Goal: Check status: Check status

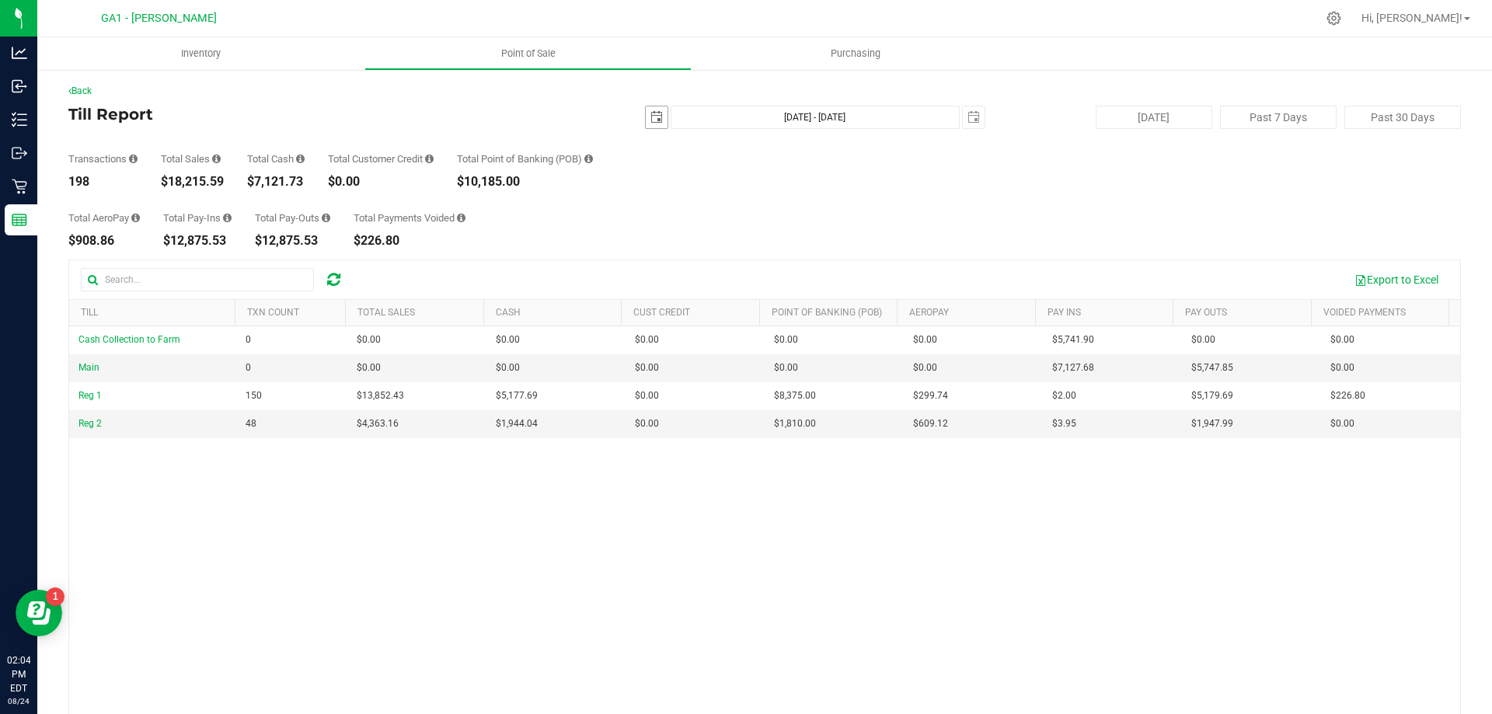
click at [650, 112] on span "select" at bounding box center [656, 117] width 12 height 12
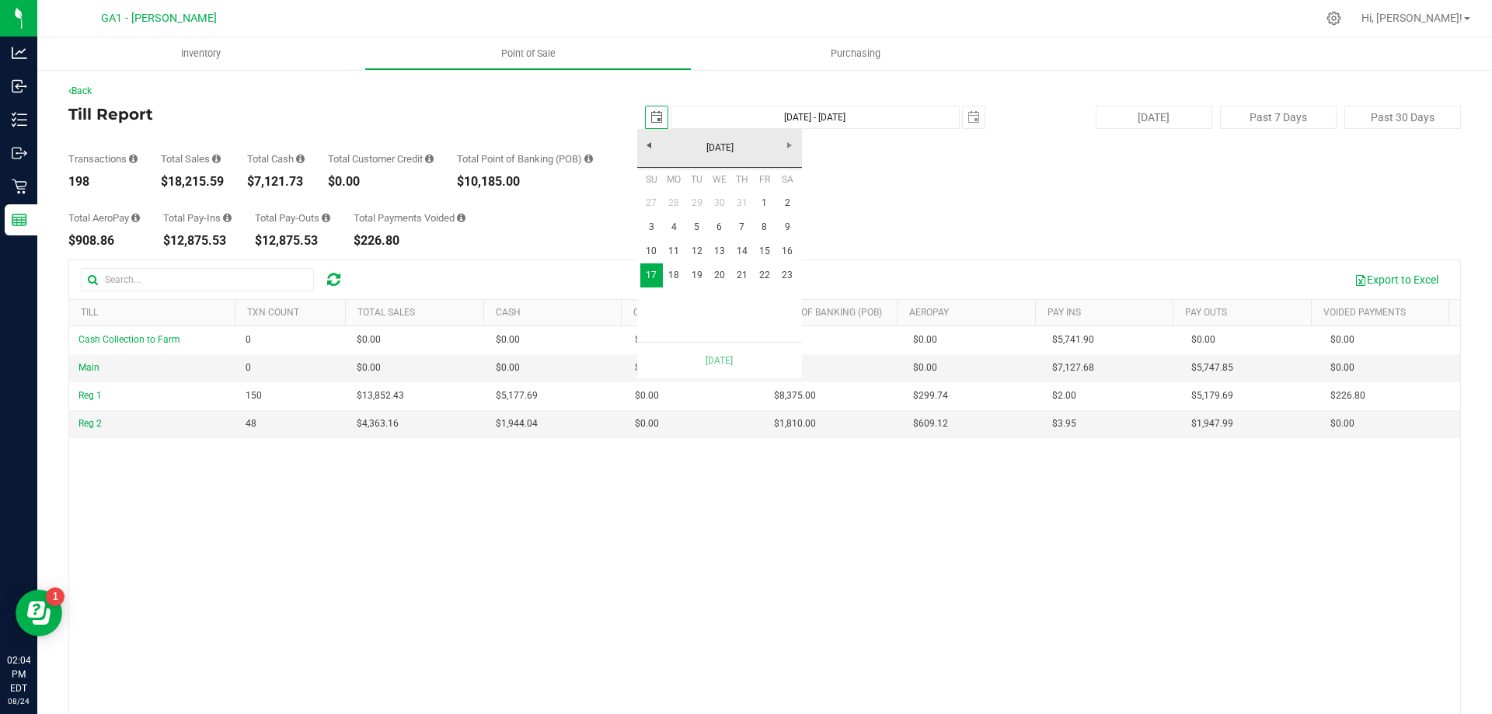
scroll to position [0, 39]
click at [905, 194] on div "Total AeroPay $908.86 Total Pay-Ins $12,875.53 Total Pay-Outs $12,875.53 Total …" at bounding box center [764, 217] width 1393 height 59
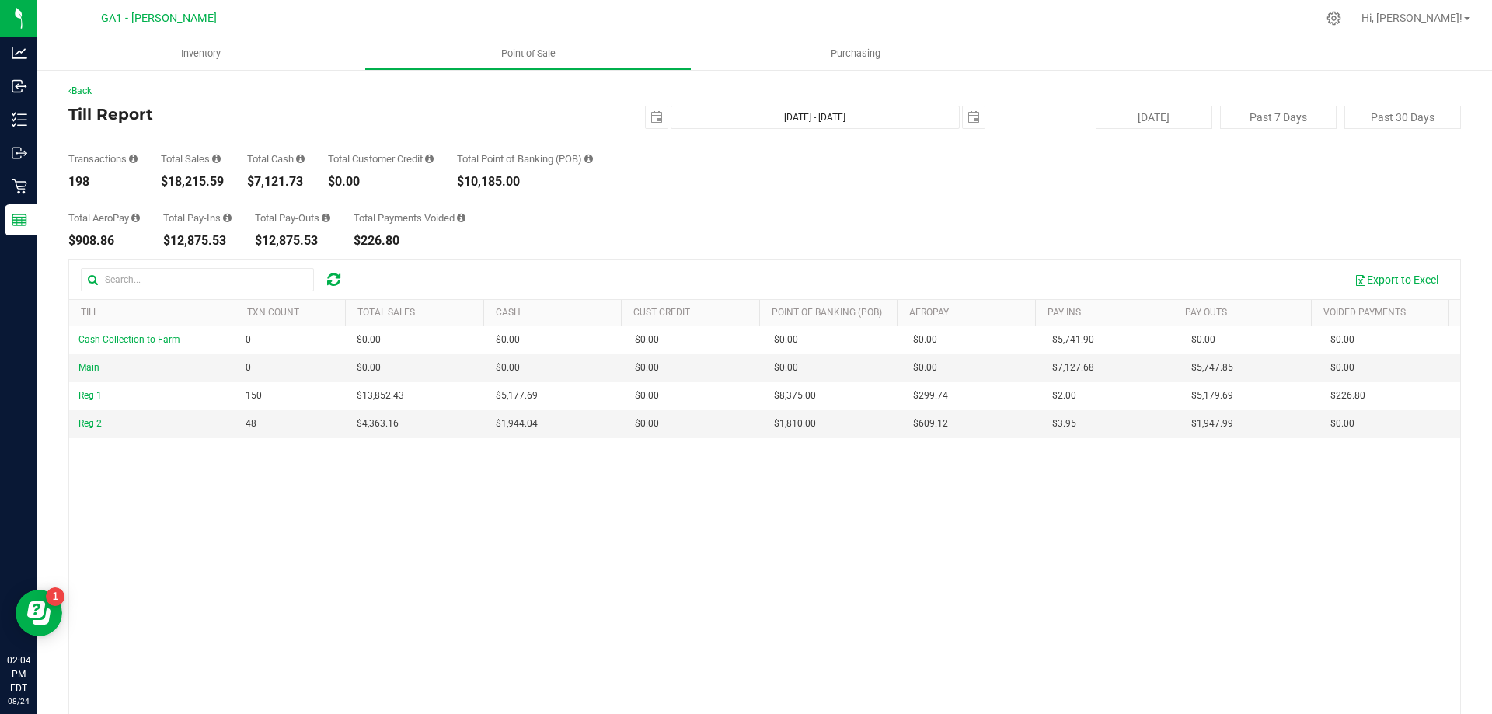
click at [943, 191] on div "Total AeroPay $908.86 Total Pay-Ins $12,875.53 Total Pay-Outs $12,875.53 Total …" at bounding box center [764, 217] width 1393 height 59
click at [91, 90] on link "Back" at bounding box center [79, 90] width 23 height 11
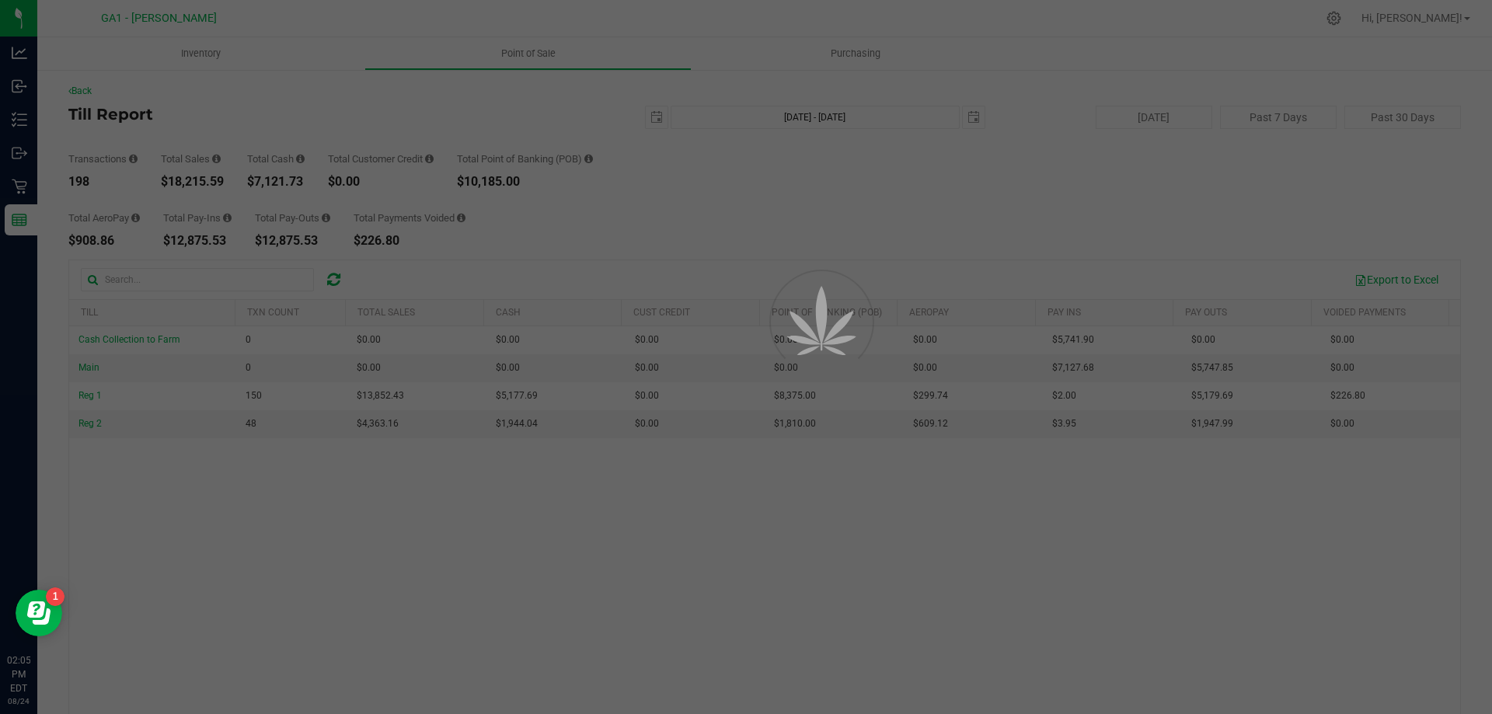
click at [21, 223] on div at bounding box center [746, 357] width 1492 height 714
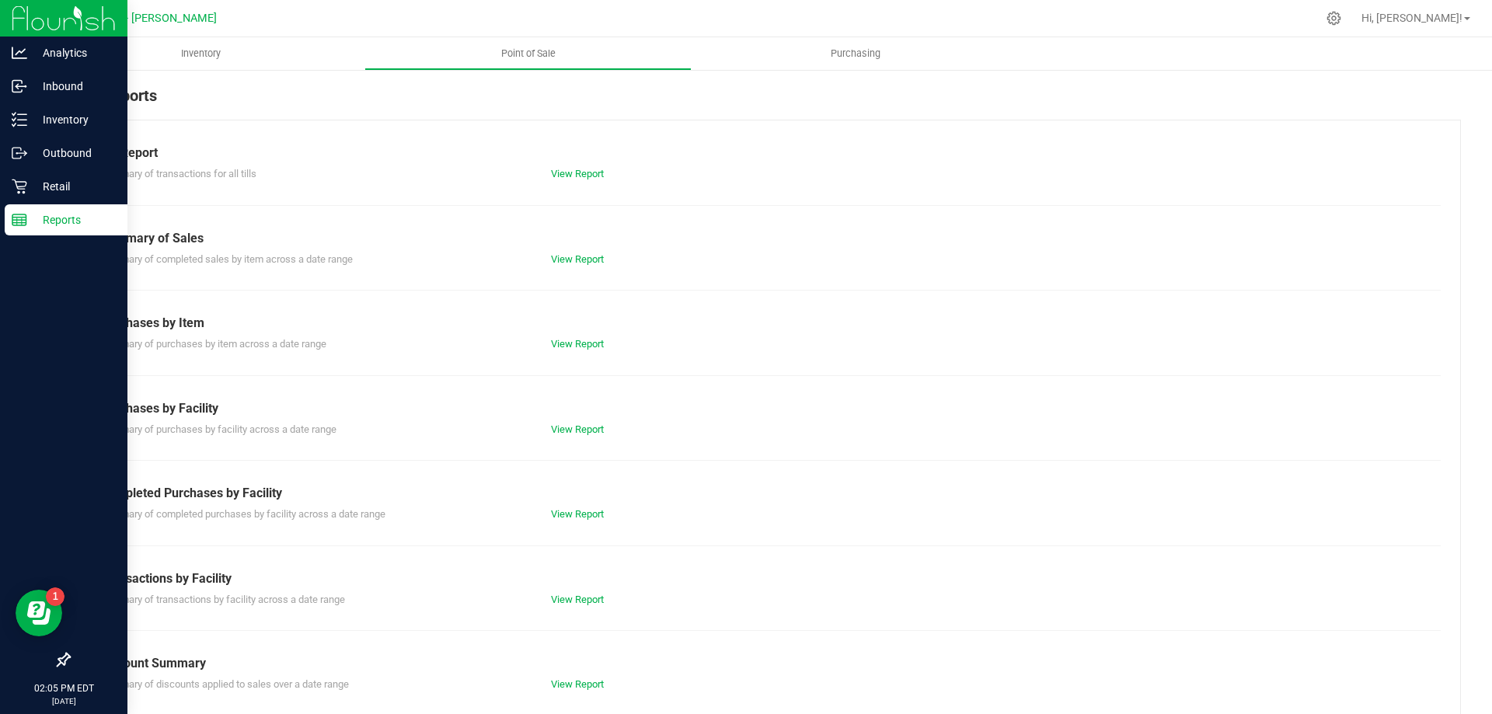
click at [21, 223] on line at bounding box center [19, 223] width 14 height 0
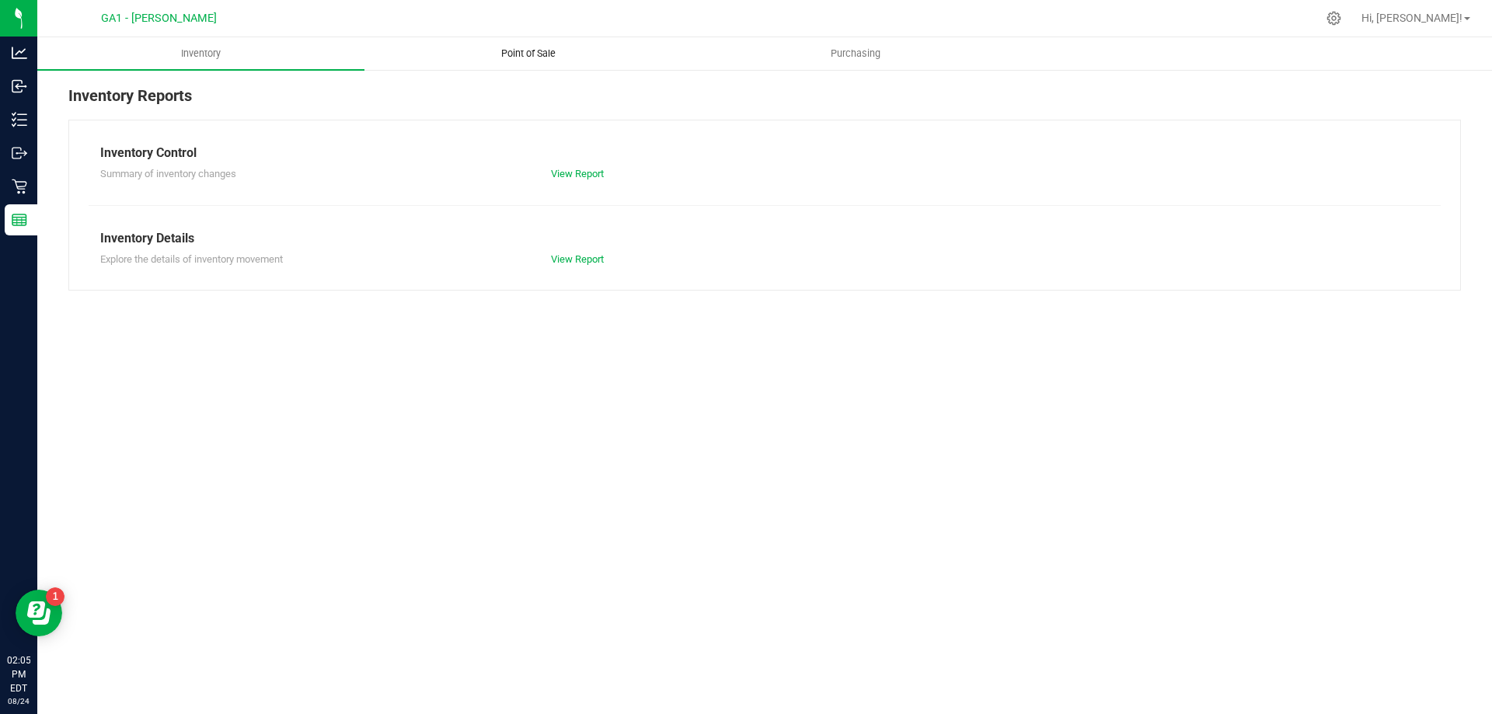
click at [524, 57] on span "Point of Sale" at bounding box center [528, 54] width 96 height 14
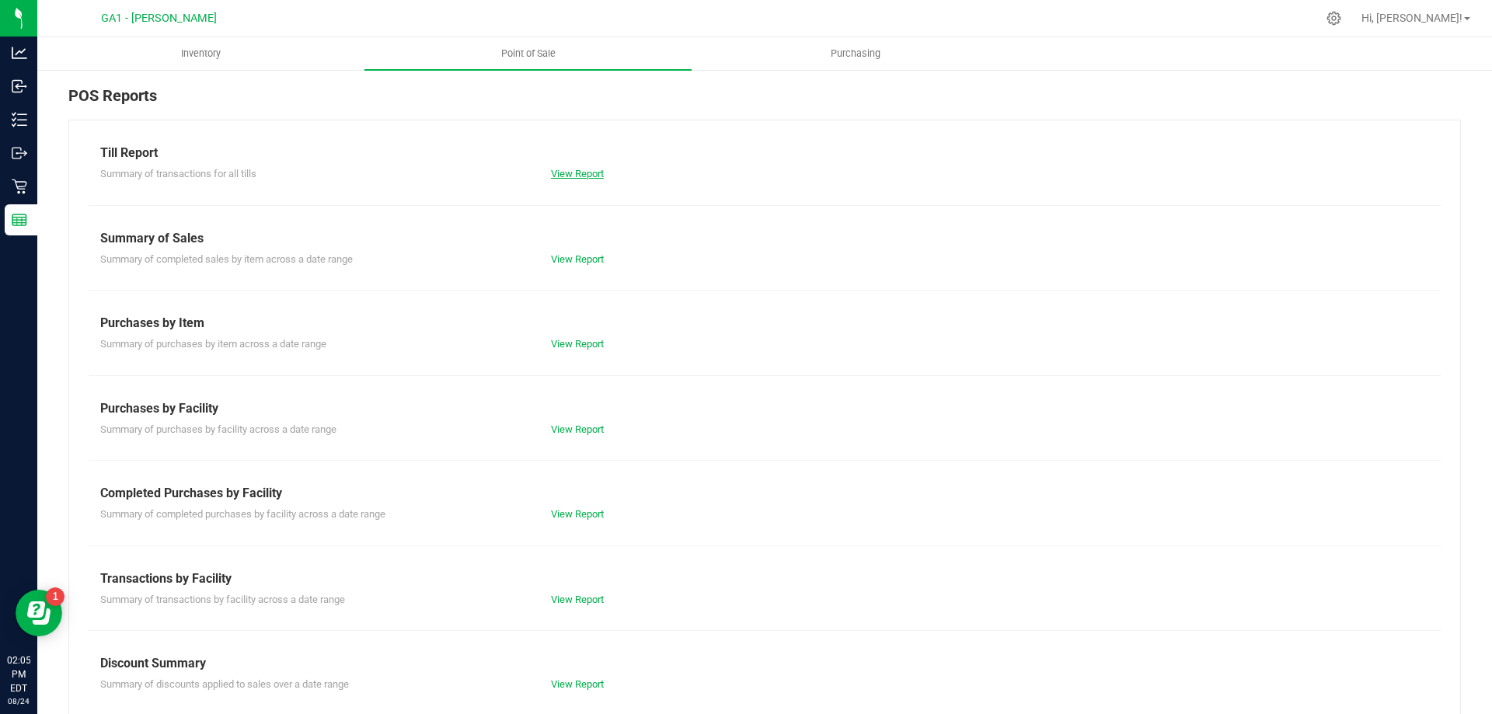
click at [582, 169] on link "View Report" at bounding box center [577, 174] width 53 height 12
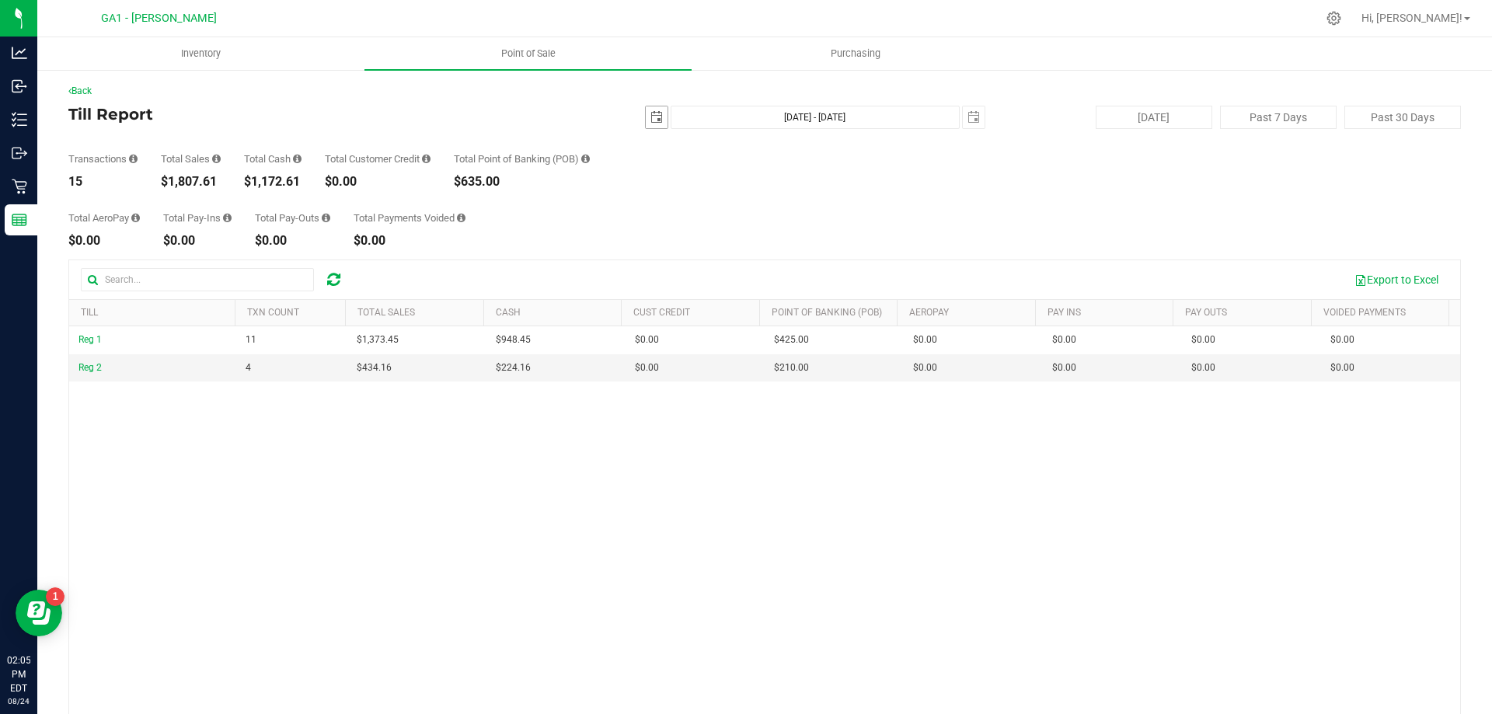
click at [652, 128] on span "[DATE]" at bounding box center [656, 117] width 23 height 23
click at [649, 110] on span "select" at bounding box center [657, 117] width 22 height 22
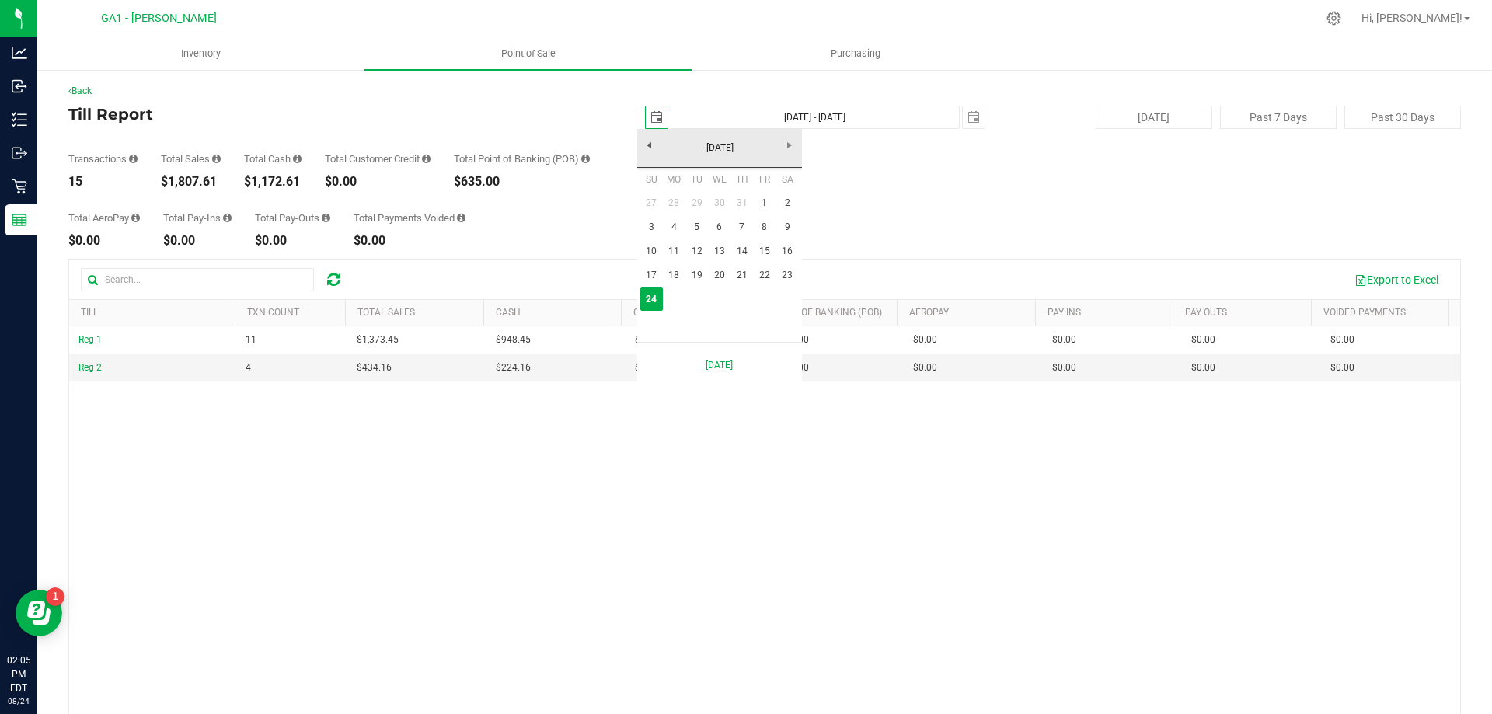
scroll to position [0, 39]
click at [651, 273] on link "17" at bounding box center [651, 275] width 23 height 24
type input "[DATE]"
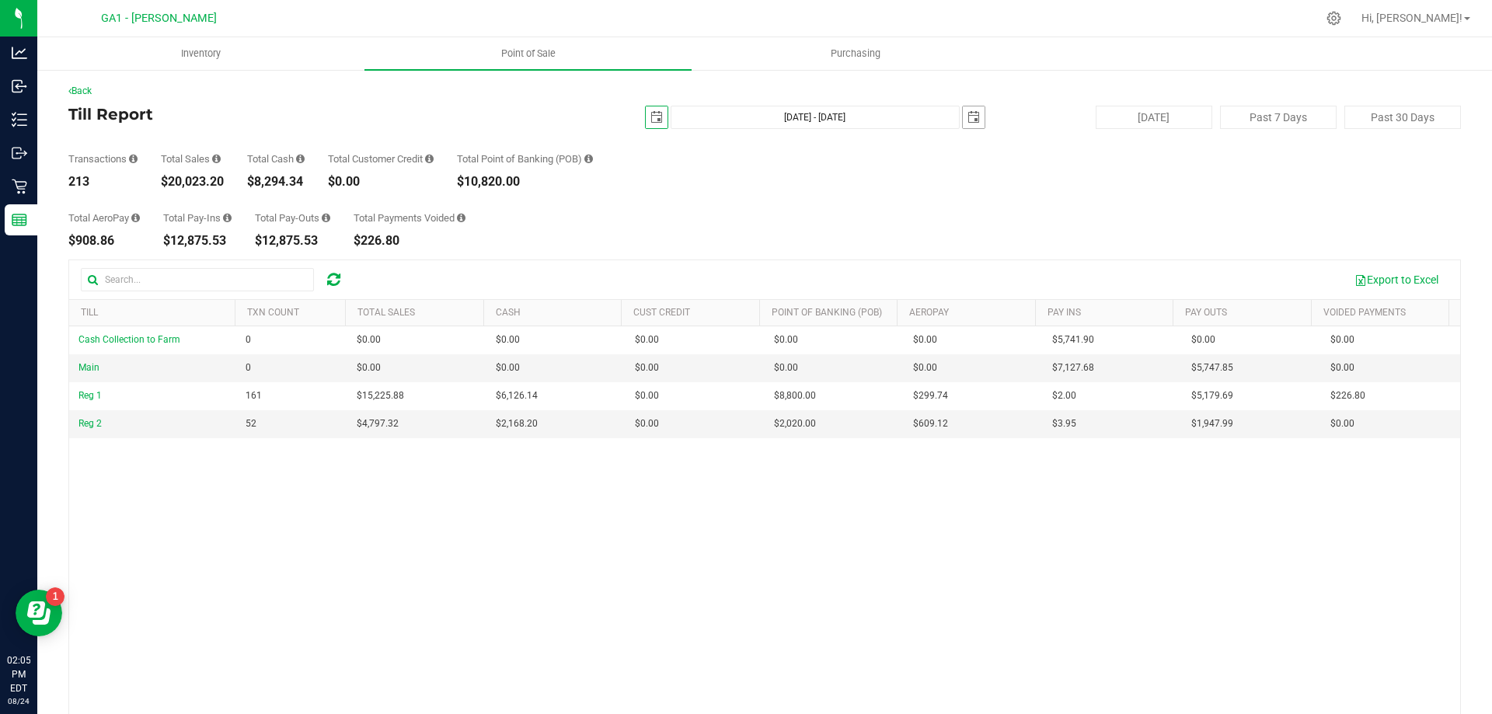
click at [963, 118] on span "select" at bounding box center [974, 117] width 22 height 22
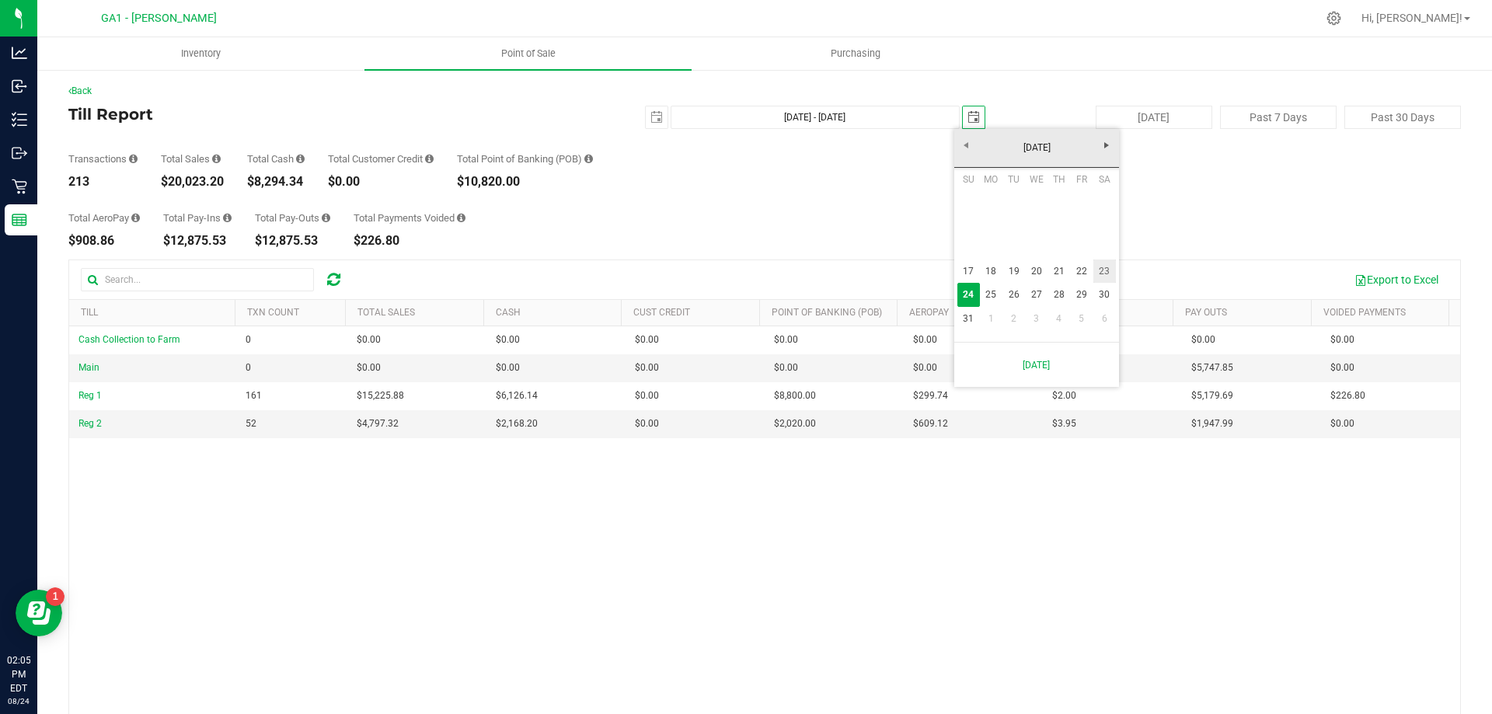
click at [1108, 270] on link "23" at bounding box center [1104, 272] width 23 height 24
type input "[DATE] - [DATE]"
type input "[DATE]"
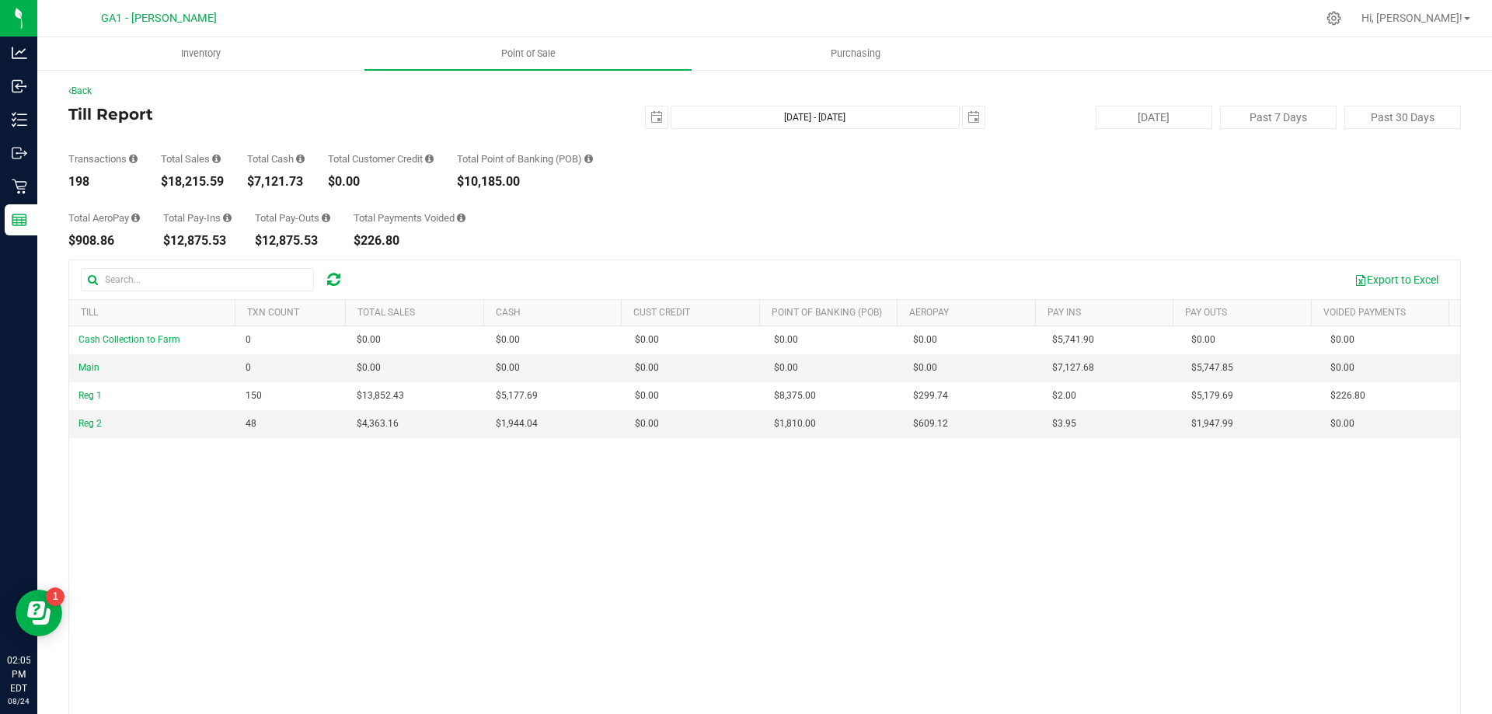
click at [1051, 200] on div "Total AeroPay $908.86 Total Pay-Ins $12,875.53 Total Pay-Outs $12,875.53 Total …" at bounding box center [764, 217] width 1393 height 59
click at [652, 111] on span "select" at bounding box center [656, 117] width 12 height 12
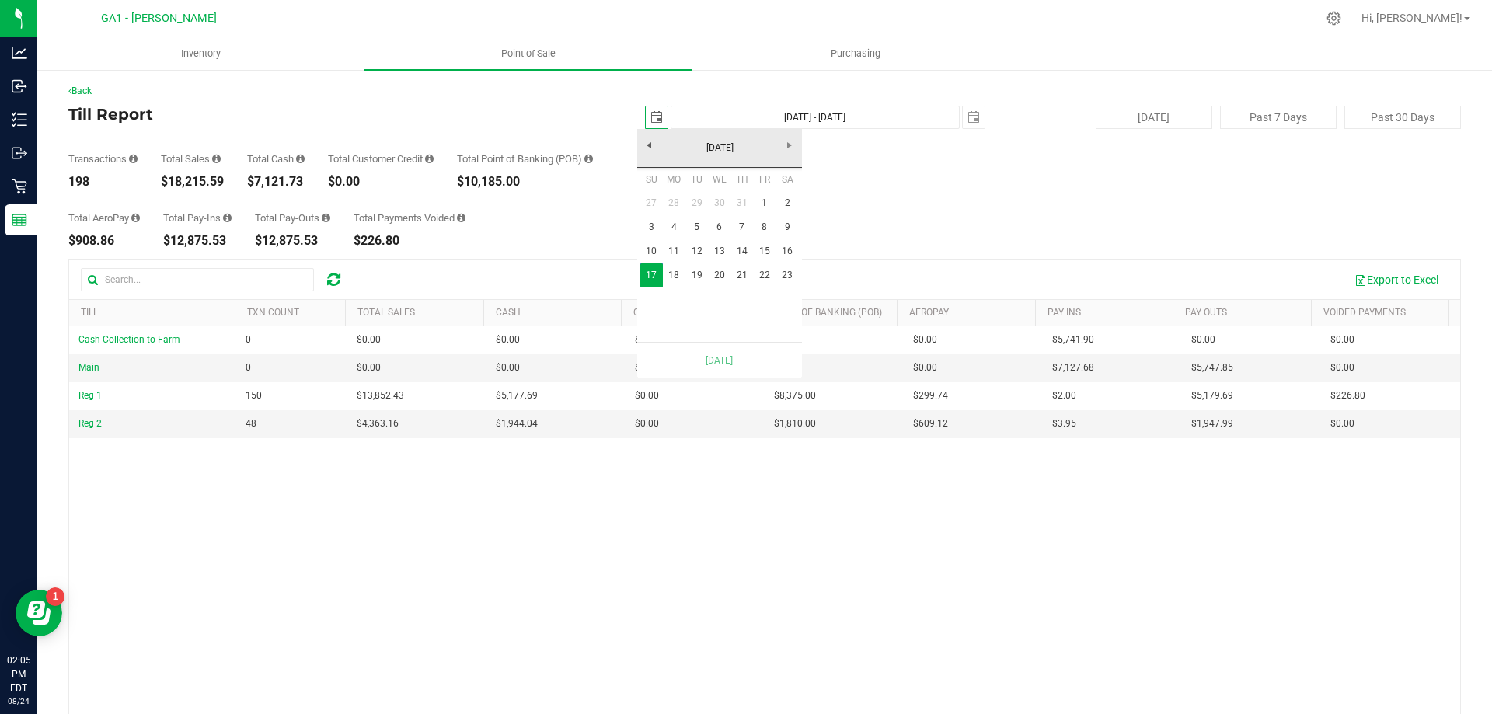
scroll to position [0, 39]
click at [650, 251] on link "10" at bounding box center [651, 251] width 23 height 24
type input "[DATE] - [DATE]"
type input "[DATE]"
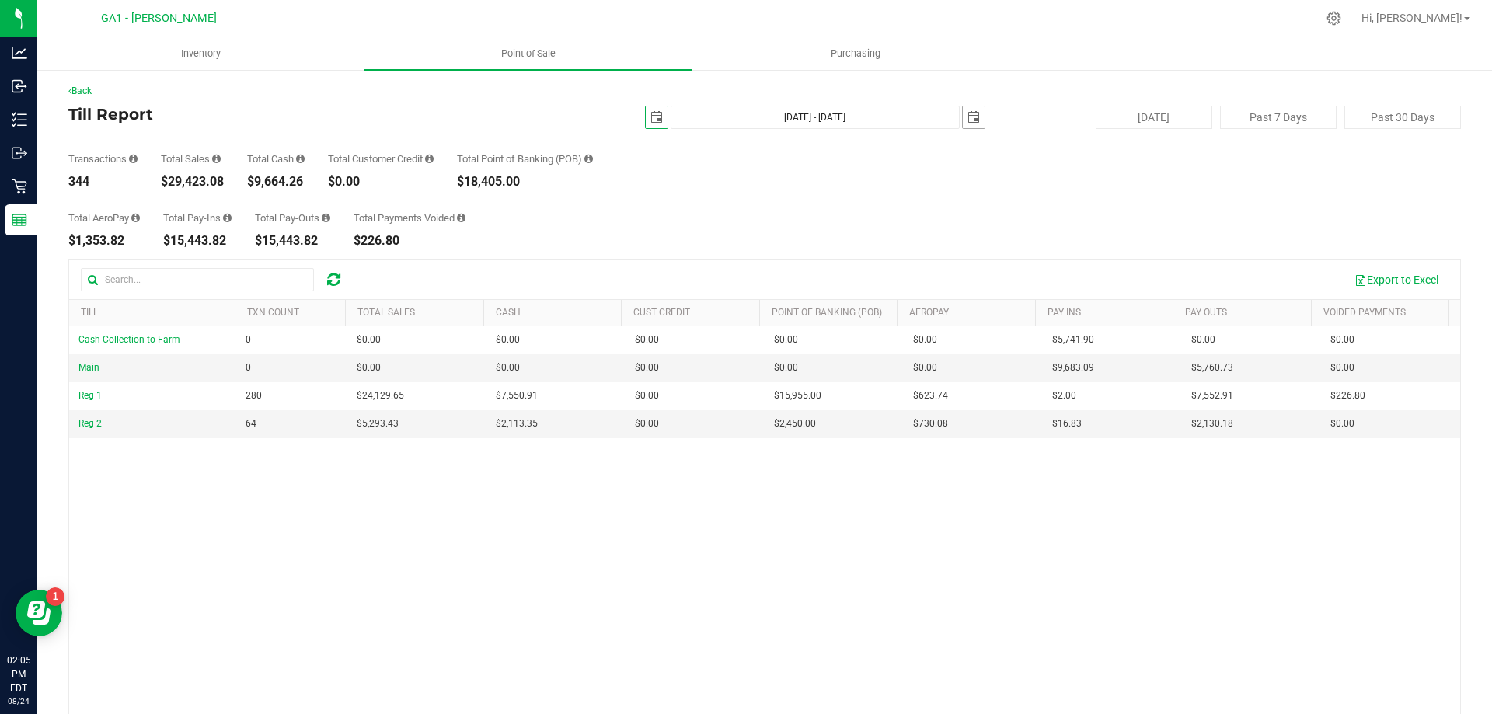
click at [967, 120] on span "select" at bounding box center [973, 117] width 12 height 12
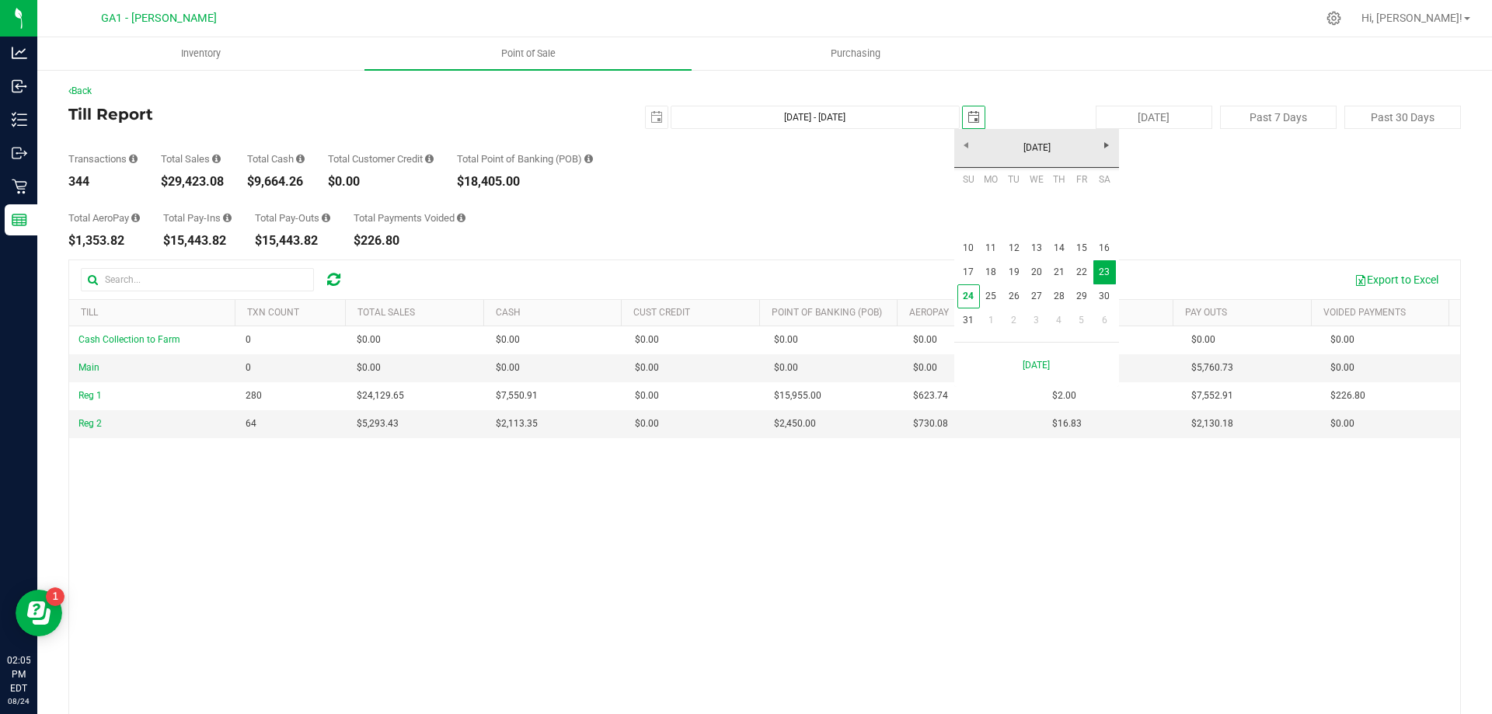
scroll to position [0, 39]
click at [1108, 242] on link "16" at bounding box center [1104, 248] width 23 height 24
type input "[DATE] - [DATE]"
type input "[DATE]"
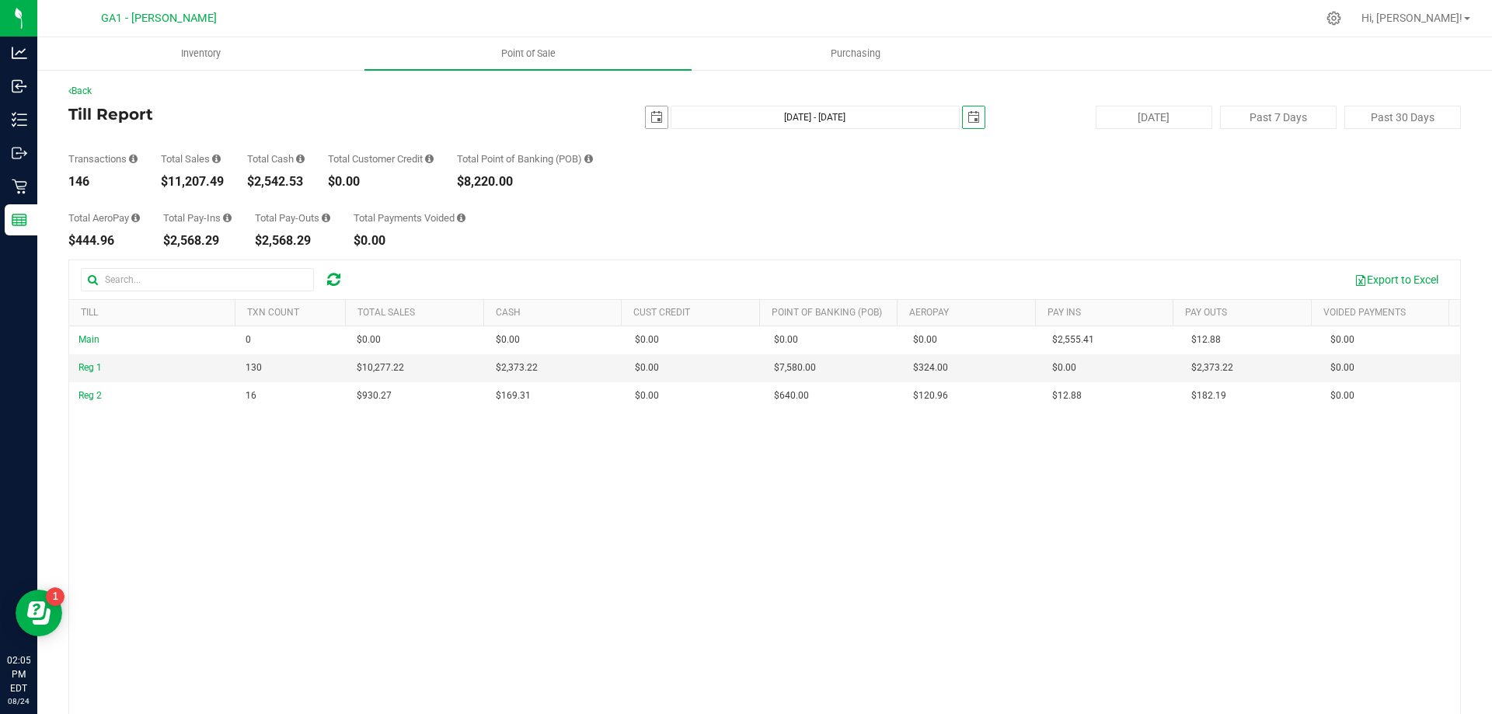
click at [646, 111] on span "select" at bounding box center [657, 117] width 22 height 22
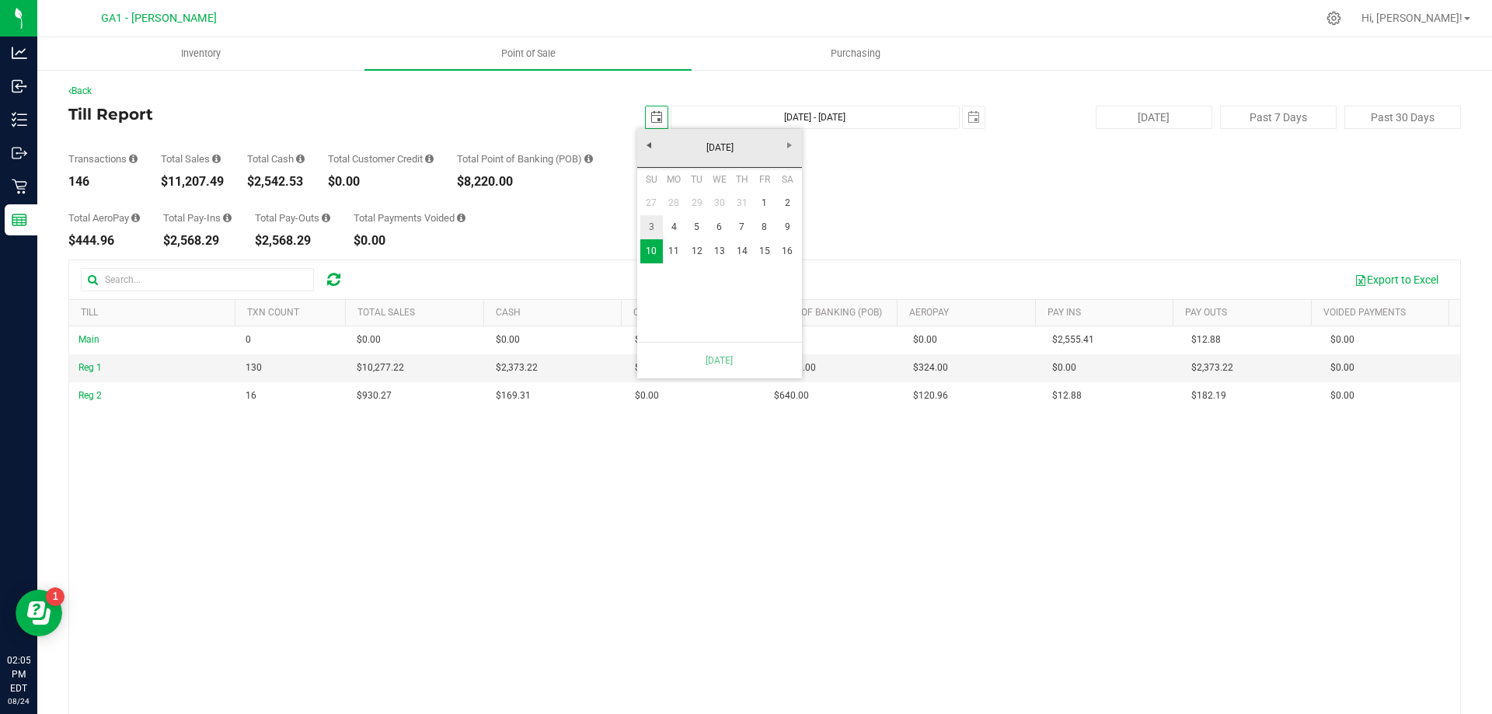
click at [644, 224] on link "3" at bounding box center [651, 227] width 23 height 24
type input "[DATE] - [DATE]"
type input "[DATE]"
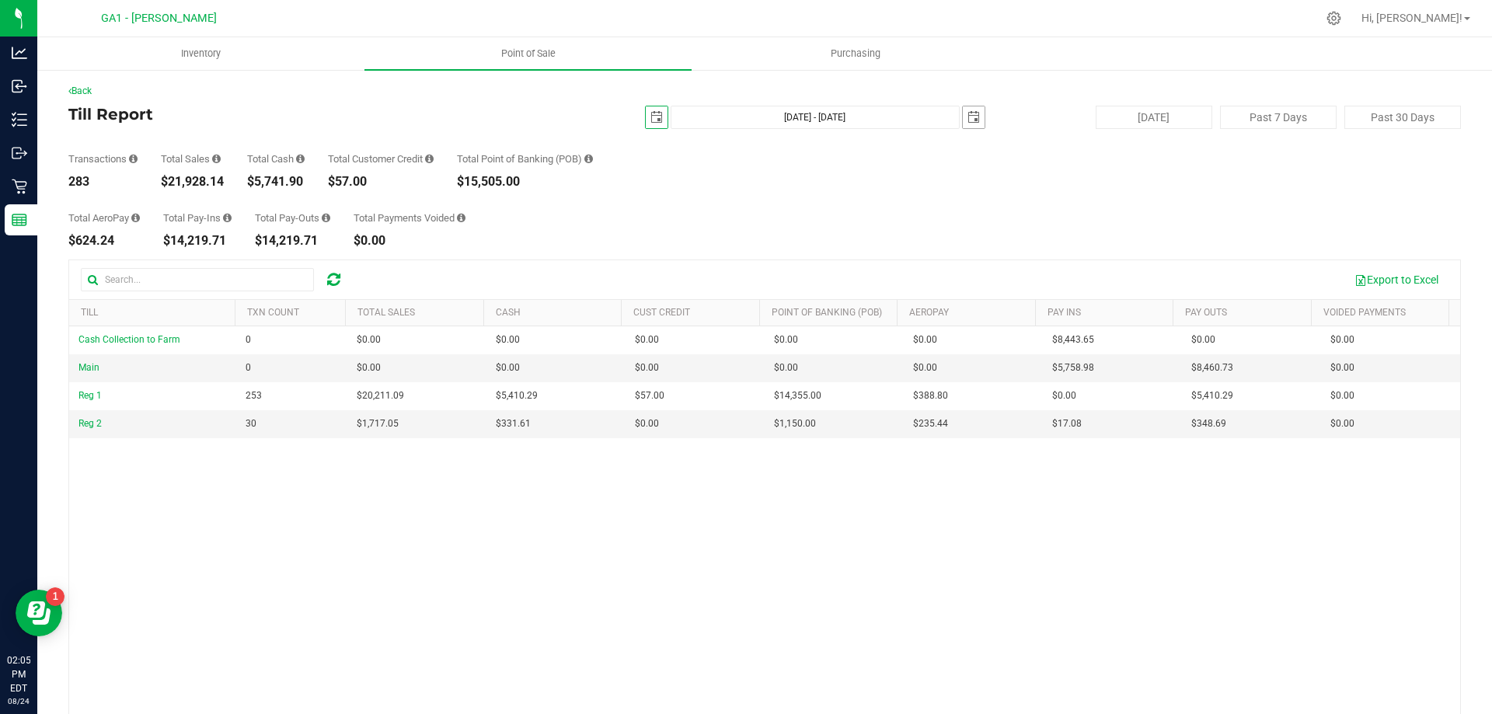
click at [968, 113] on span "select" at bounding box center [973, 117] width 12 height 12
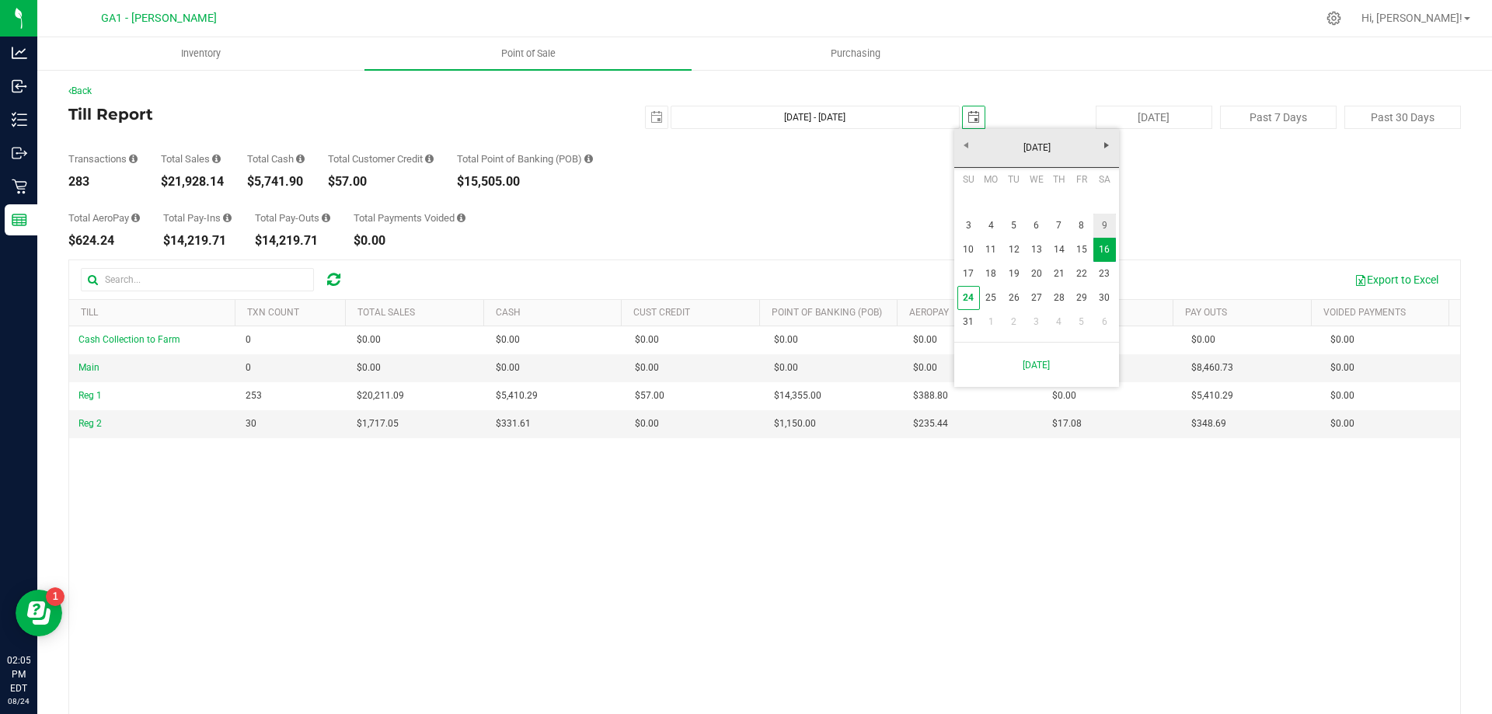
click at [1108, 221] on link "9" at bounding box center [1104, 226] width 23 height 24
type input "[DATE] - [DATE]"
type input "[DATE]"
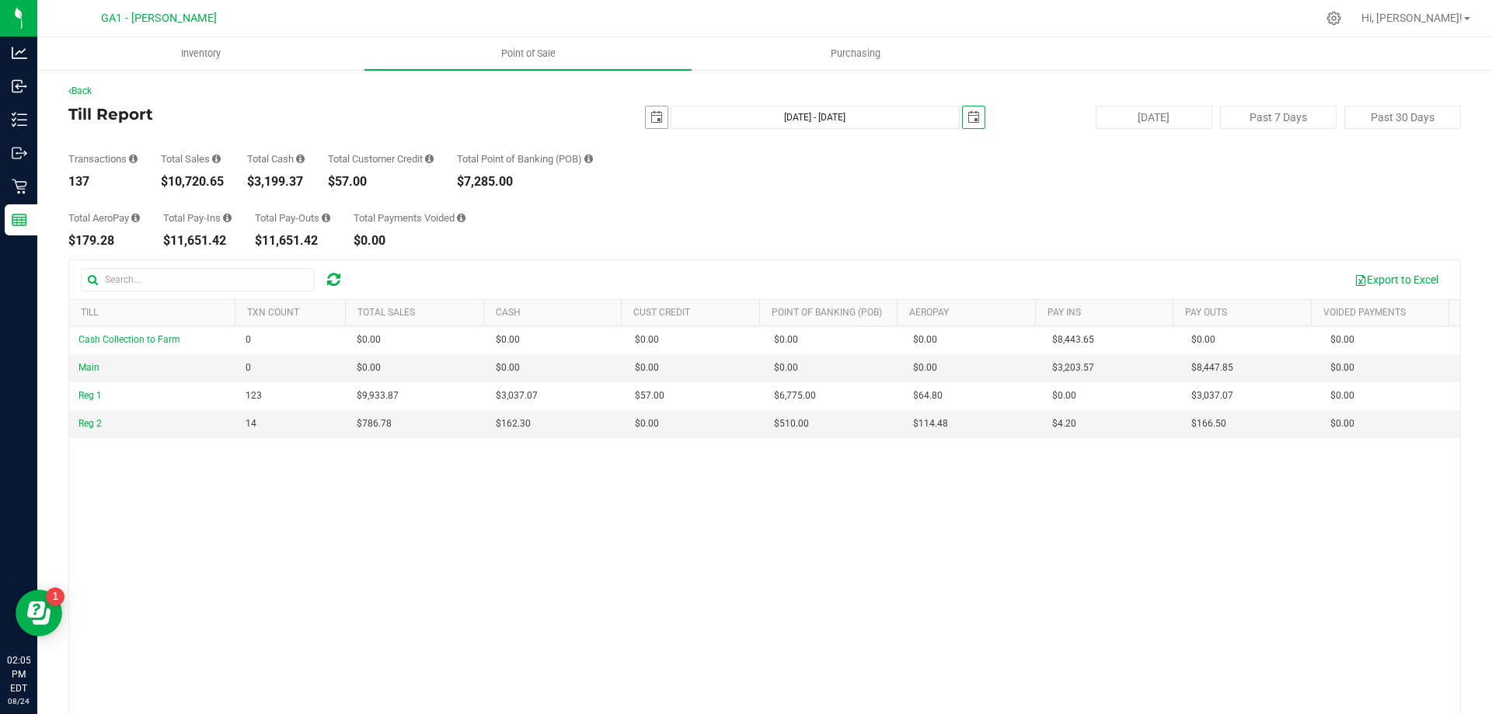
click at [651, 119] on span "select" at bounding box center [656, 117] width 12 height 12
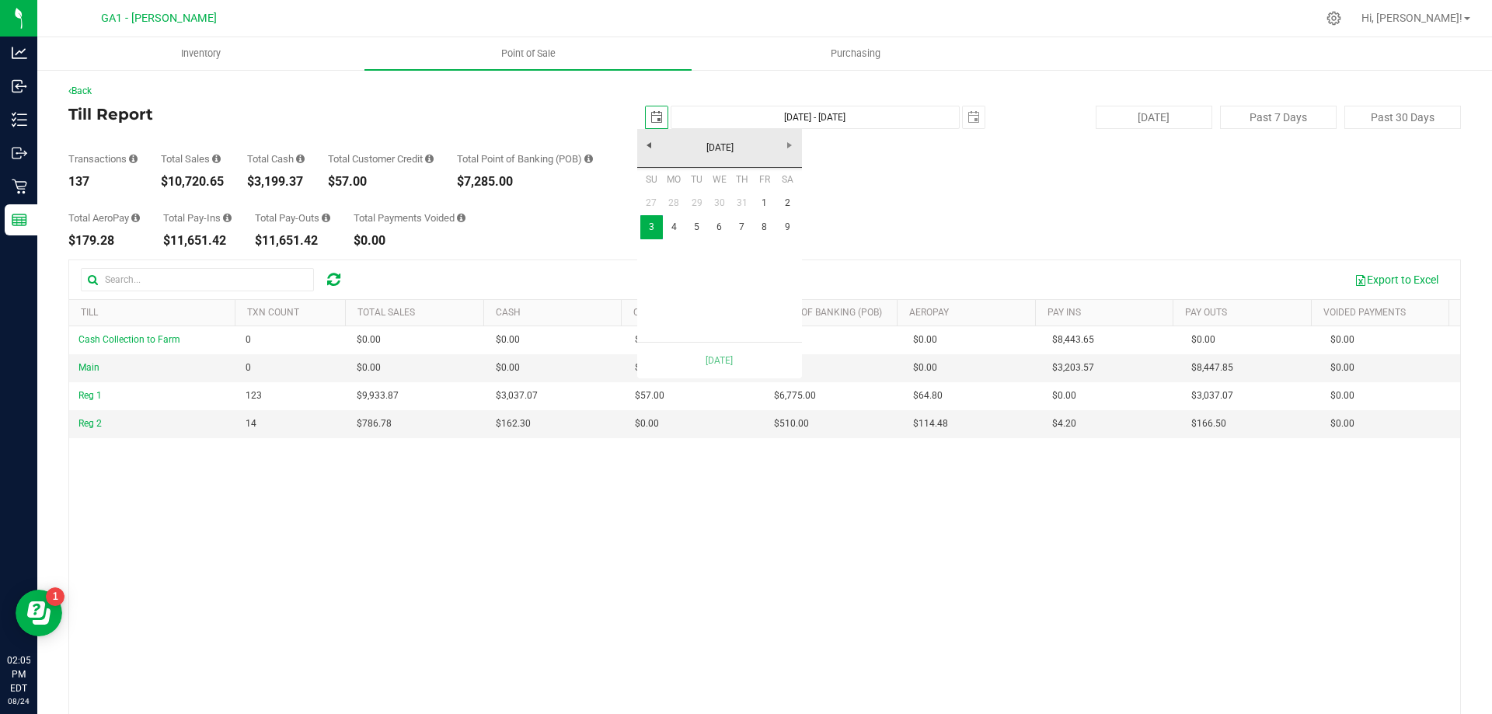
scroll to position [0, 39]
click at [967, 120] on span "select" at bounding box center [973, 117] width 12 height 12
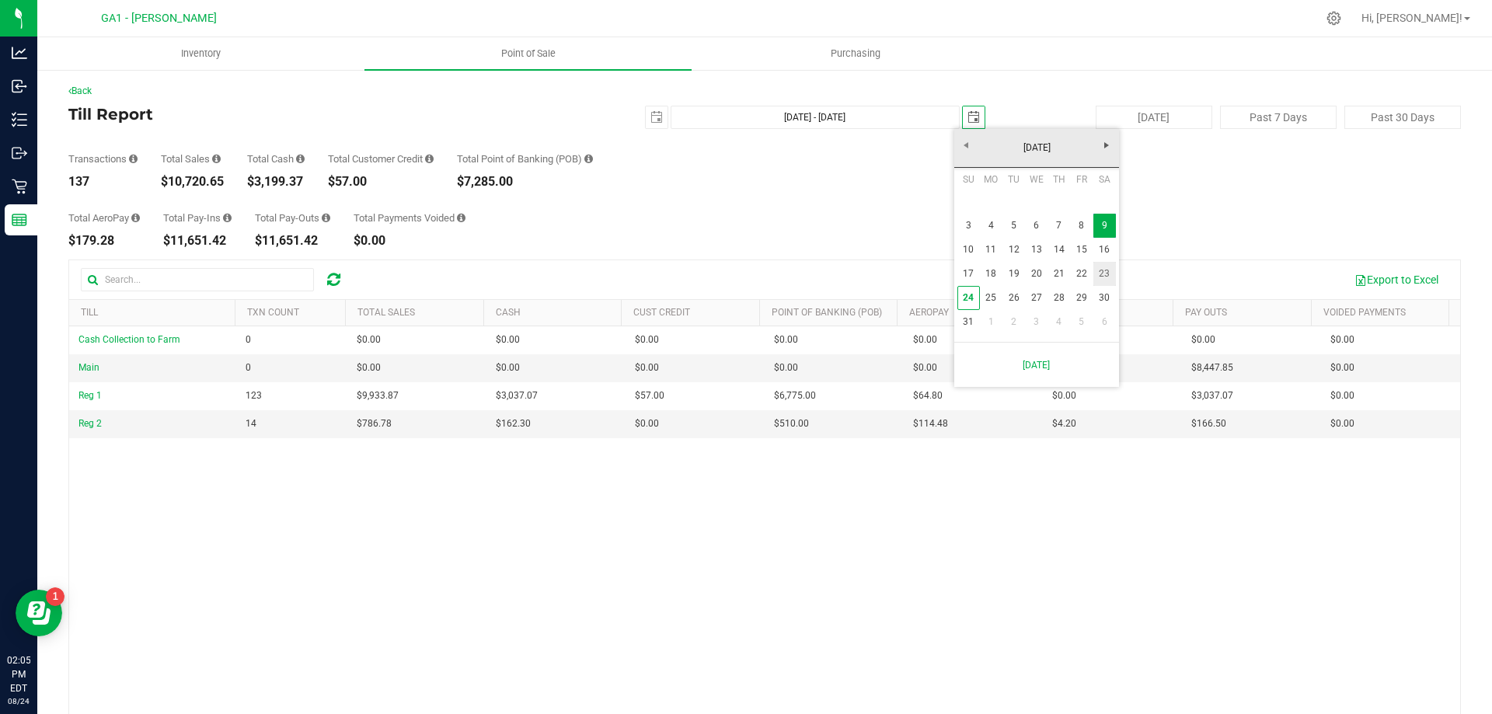
click at [1106, 270] on link "23" at bounding box center [1104, 274] width 23 height 24
type input "[DATE] - [DATE]"
type input "[DATE]"
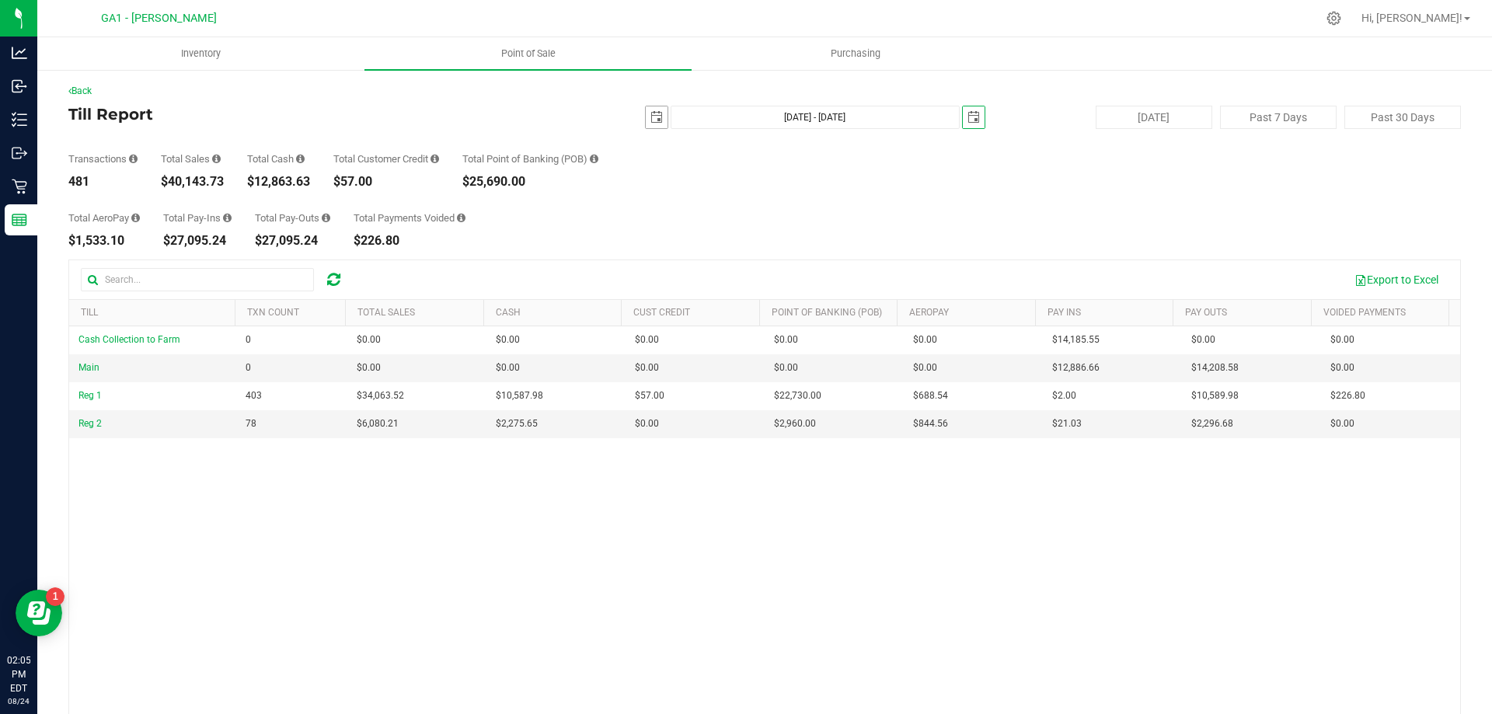
click at [650, 121] on span "select" at bounding box center [656, 117] width 12 height 12
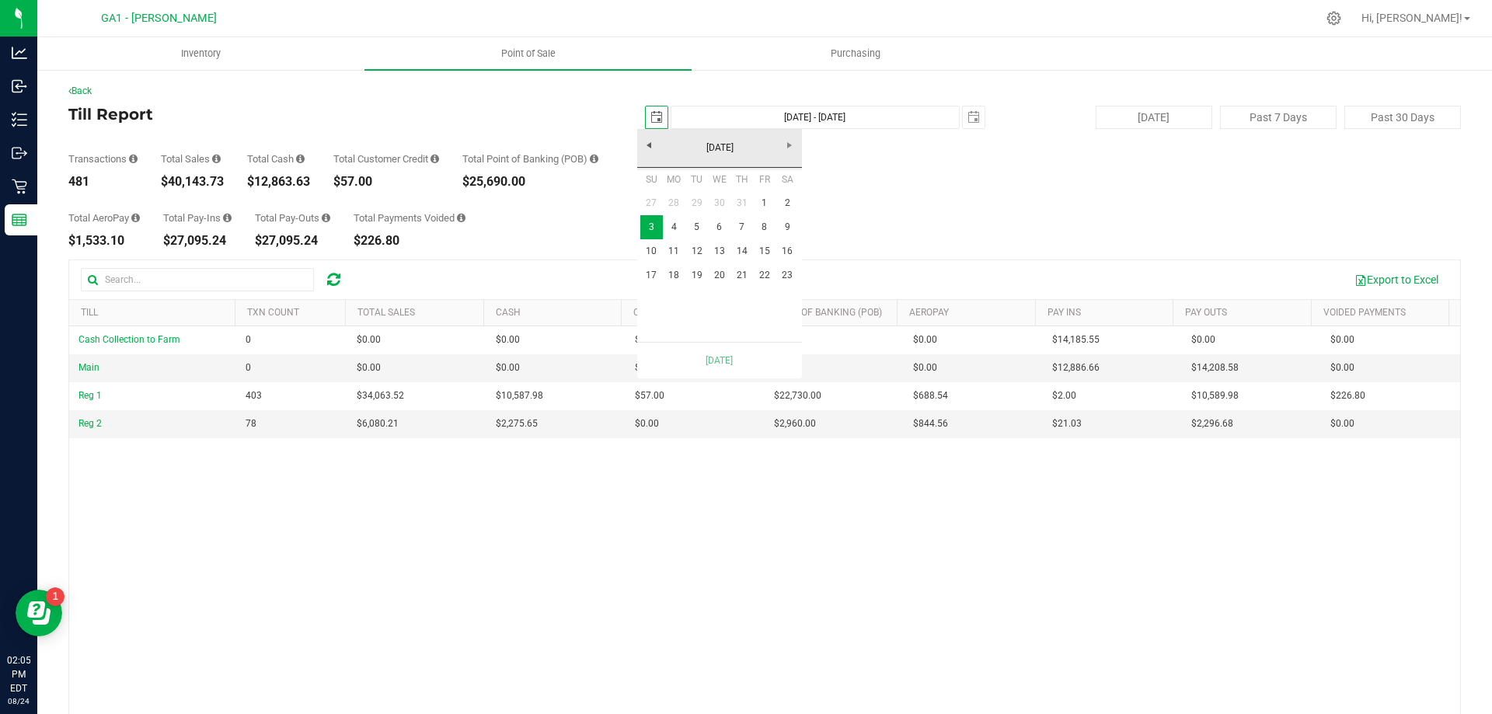
scroll to position [0, 39]
click at [643, 249] on link "10" at bounding box center [651, 251] width 23 height 24
type input "[DATE] - [DATE]"
type input "[DATE]"
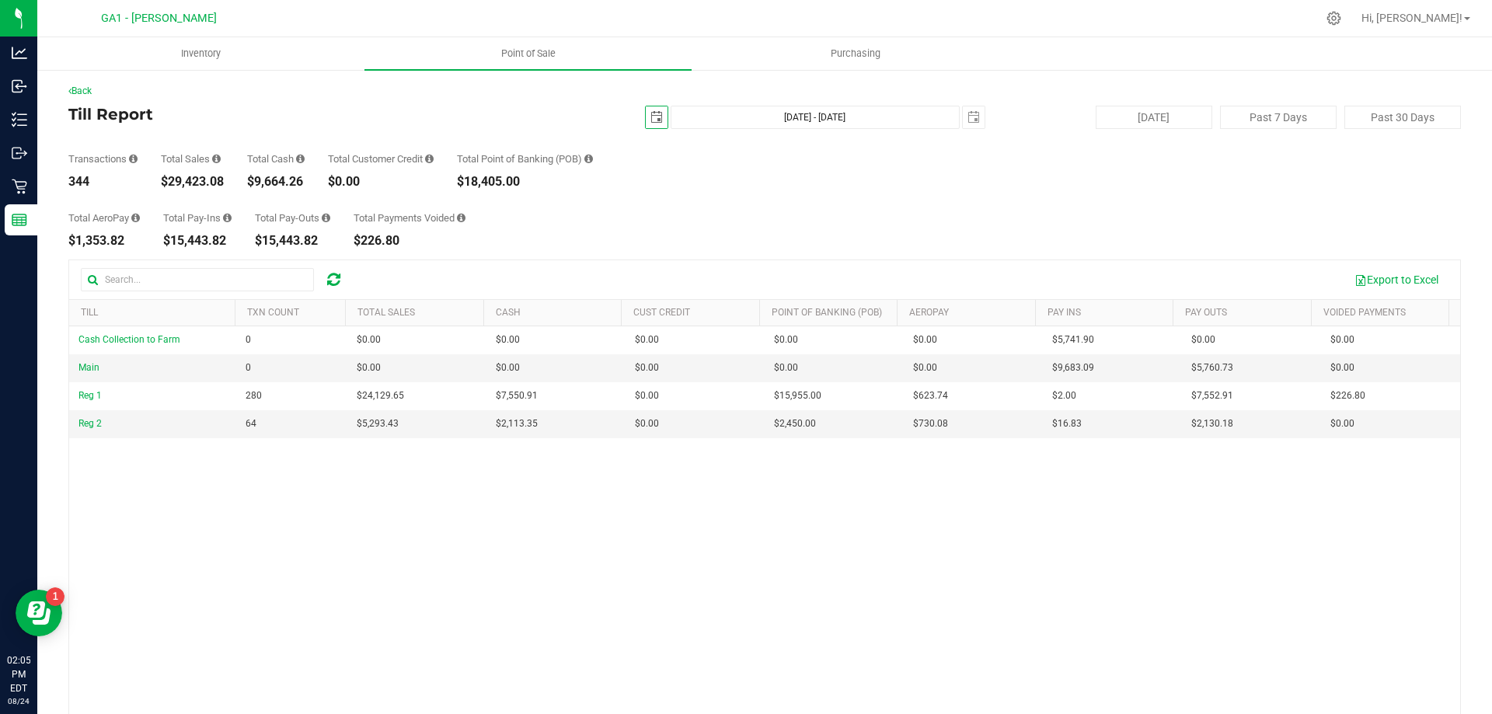
click at [660, 119] on span "[DATE]" at bounding box center [656, 117] width 23 height 23
click at [650, 123] on span "select" at bounding box center [656, 117] width 12 height 12
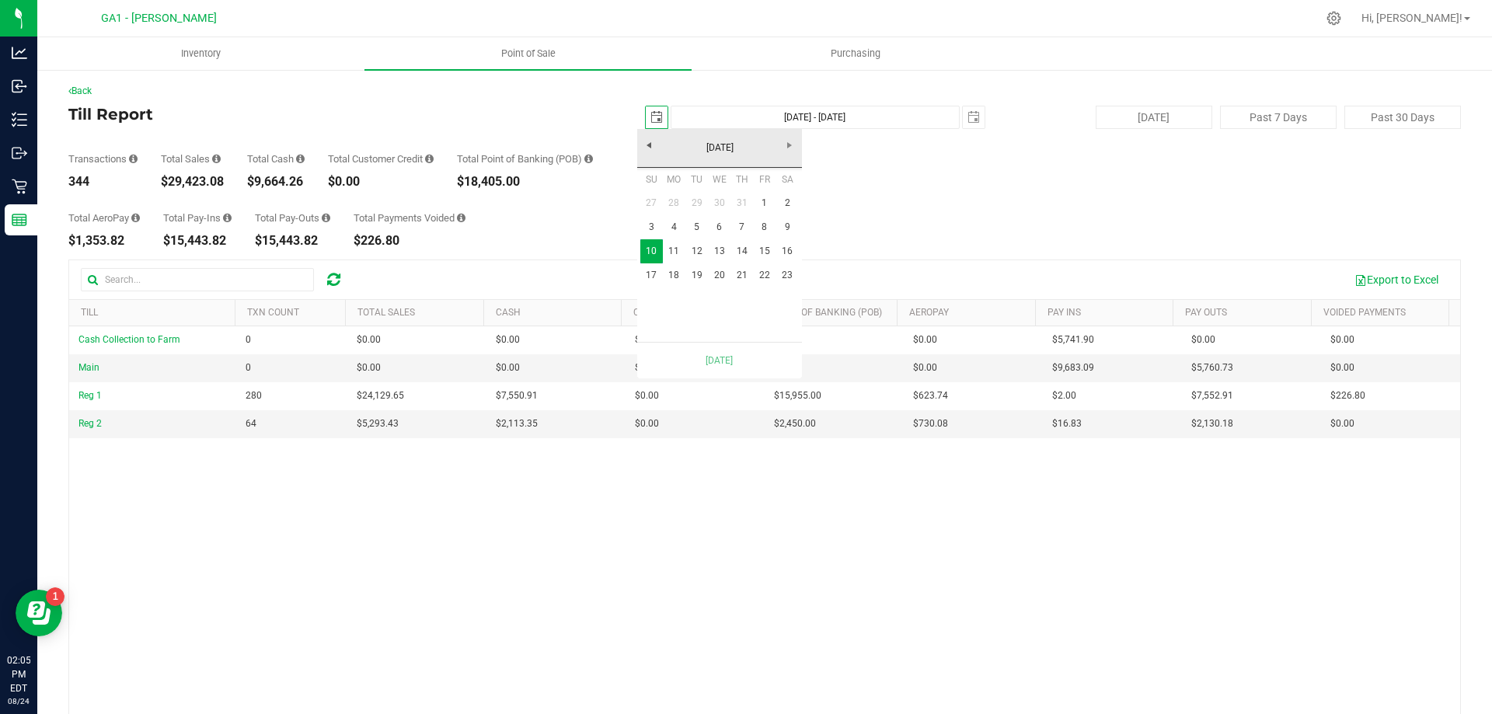
scroll to position [0, 39]
click at [648, 267] on link "17" at bounding box center [651, 275] width 23 height 24
type input "[DATE] - [DATE]"
type input "[DATE]"
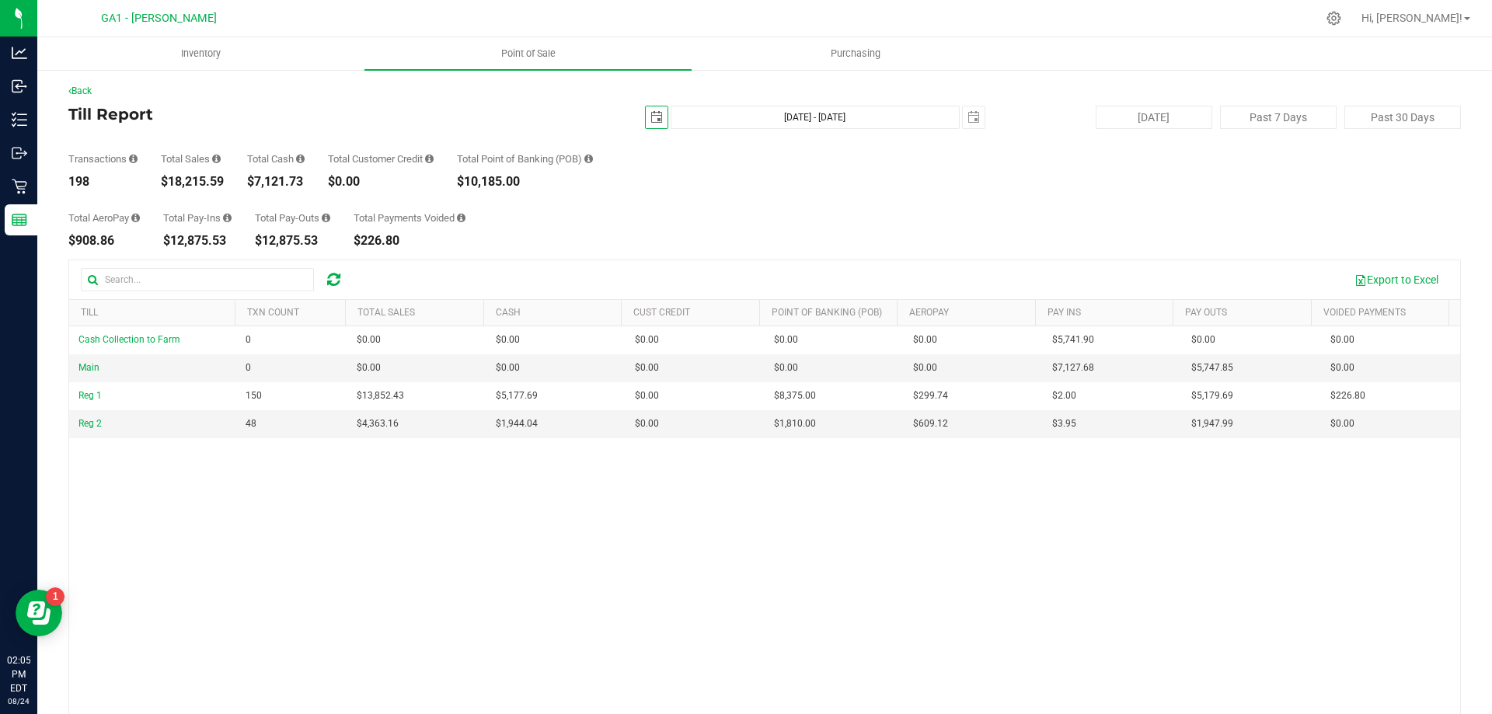
click at [687, 193] on div "Total AeroPay $908.86 Total Pay-Ins $12,875.53 Total Pay-Outs $12,875.53 Total …" at bounding box center [764, 217] width 1393 height 59
